Goal: Entertainment & Leisure: Consume media (video, audio)

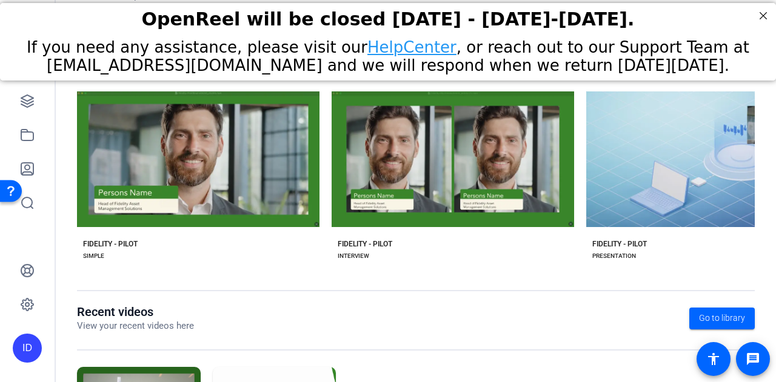
scroll to position [304, 0]
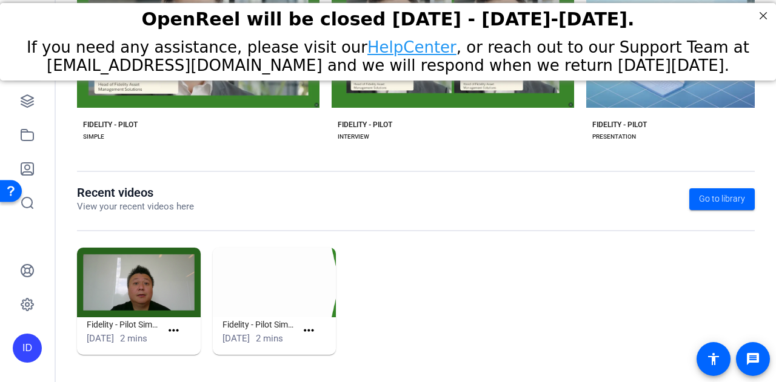
click at [133, 251] on img at bounding box center [139, 283] width 124 height 70
click at [173, 325] on mat-icon "more_horiz" at bounding box center [173, 331] width 15 height 15
click at [187, 339] on span "View" at bounding box center [199, 342] width 48 height 15
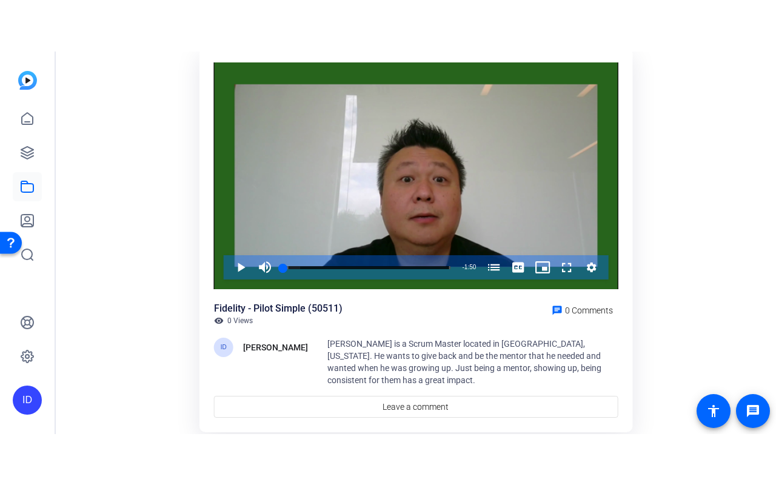
scroll to position [73, 0]
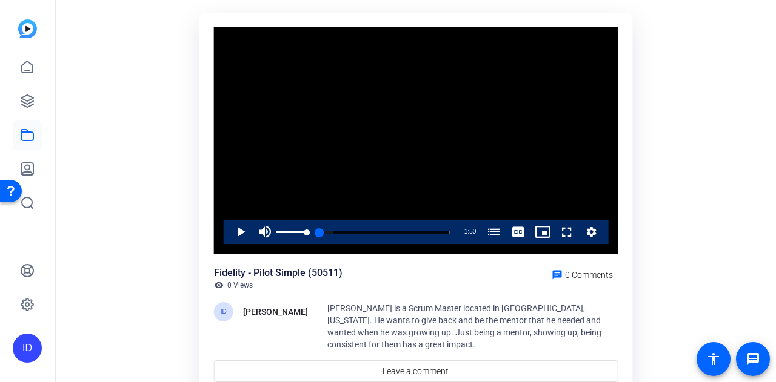
drag, startPoint x: 285, startPoint y: 236, endPoint x: 258, endPoint y: 239, distance: 26.9
click at [258, 239] on div "Play Mute 84% Current Time 0:00 / Duration 1:50 Loaded : 10.06% 0:00 0:00 How t…" at bounding box center [416, 232] width 385 height 24
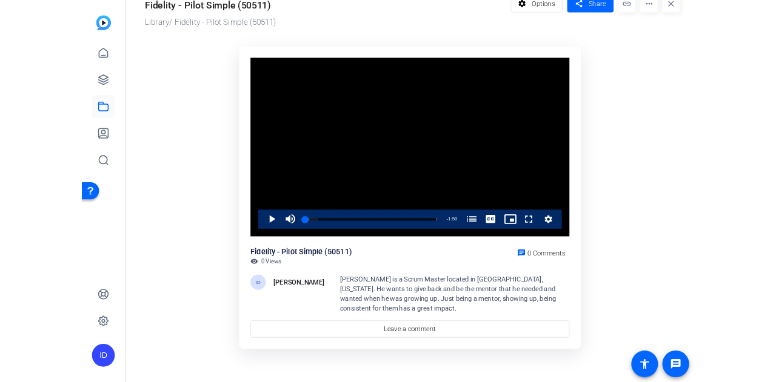
scroll to position [27, 0]
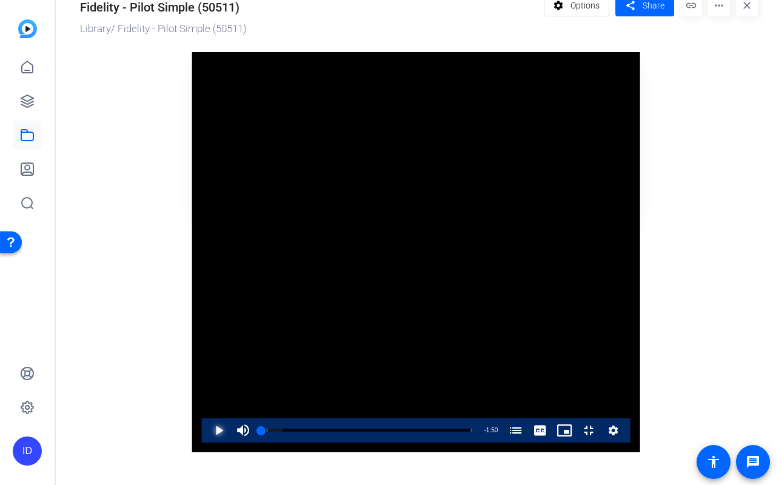
click at [207, 382] on span "Video Player" at bounding box center [207, 430] width 0 height 24
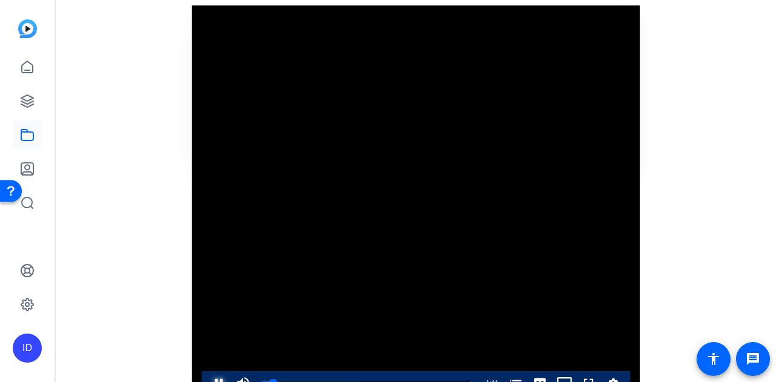
scroll to position [0, 0]
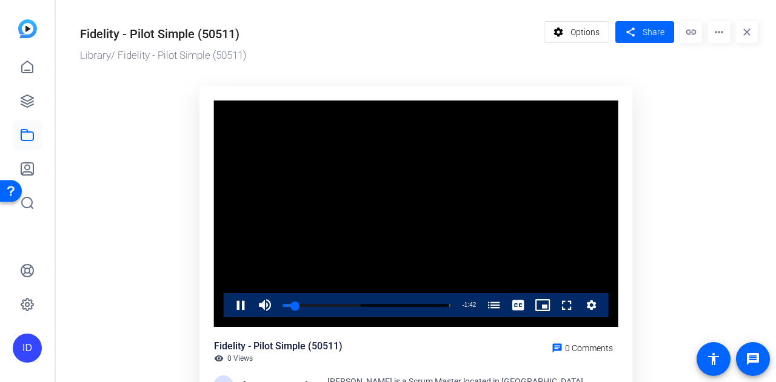
click at [712, 37] on mat-icon "more_horiz" at bounding box center [719, 32] width 22 height 22
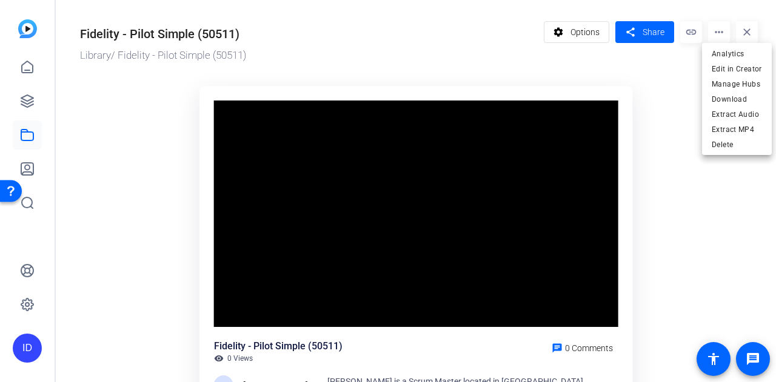
click at [301, 296] on div at bounding box center [388, 191] width 776 height 382
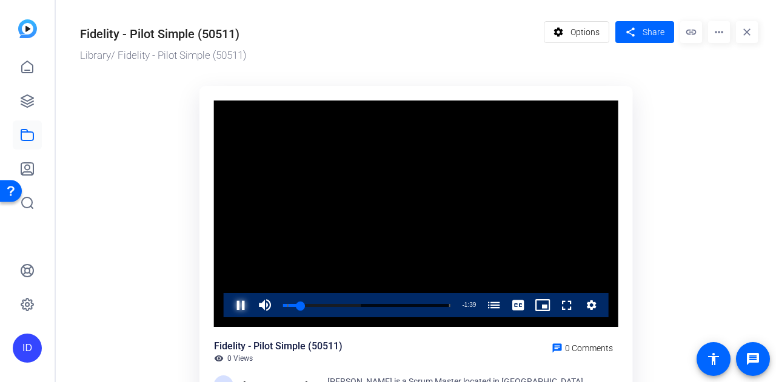
click at [229, 305] on span "Video Player" at bounding box center [229, 305] width 0 height 24
click at [714, 26] on mat-icon "more_horiz" at bounding box center [719, 32] width 22 height 22
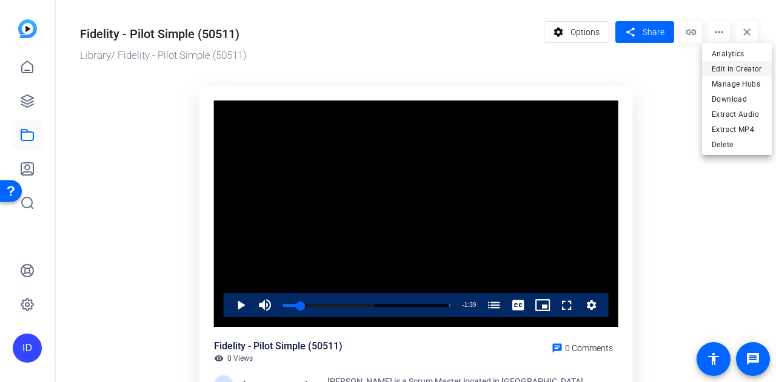
click at [728, 67] on span "Edit in Creator" at bounding box center [737, 69] width 50 height 15
